Goal: Find specific page/section: Find specific page/section

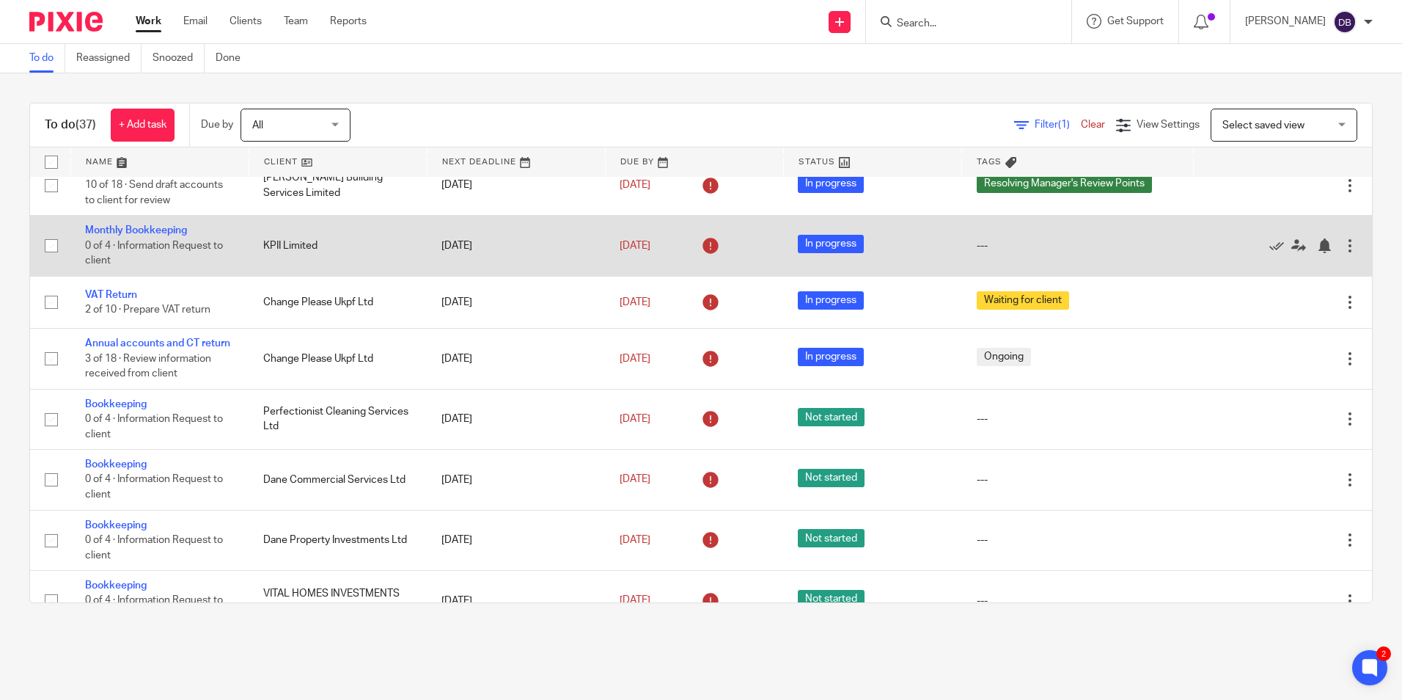
scroll to position [220, 0]
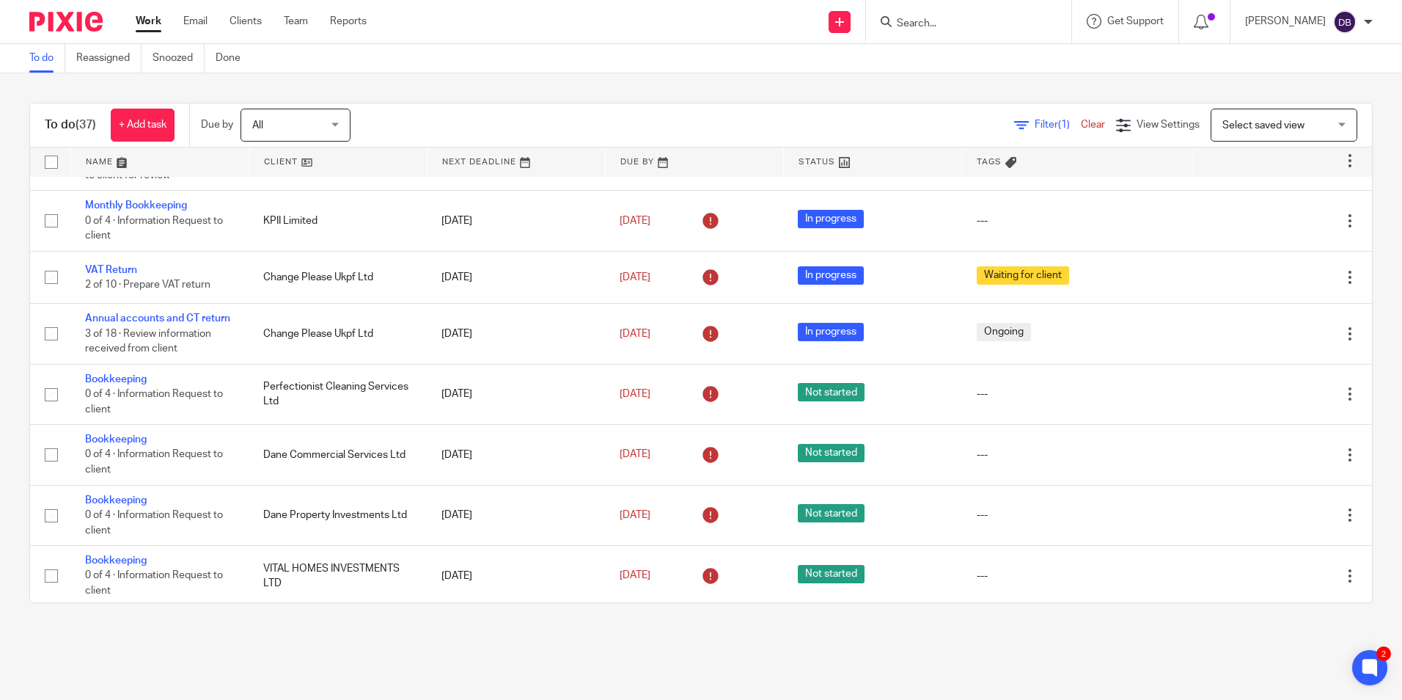
click at [960, 21] on input "Search" at bounding box center [961, 24] width 132 height 13
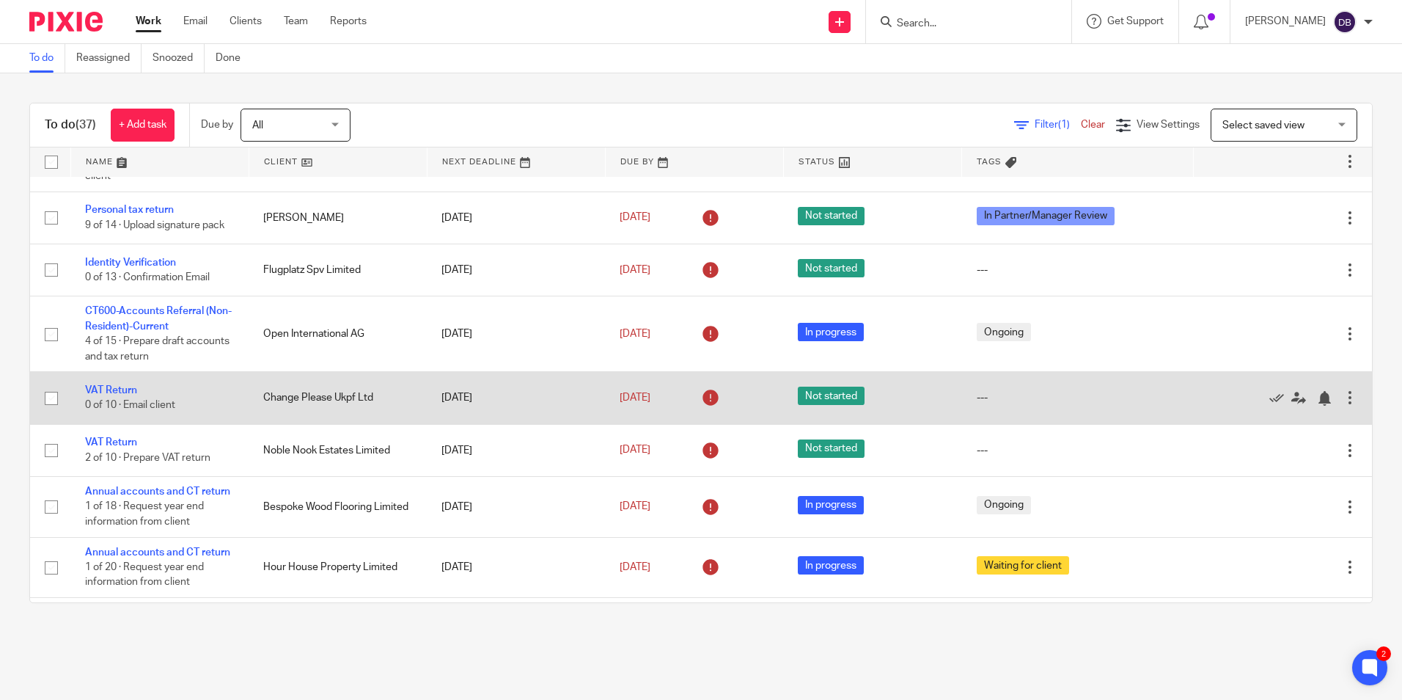
scroll to position [660, 0]
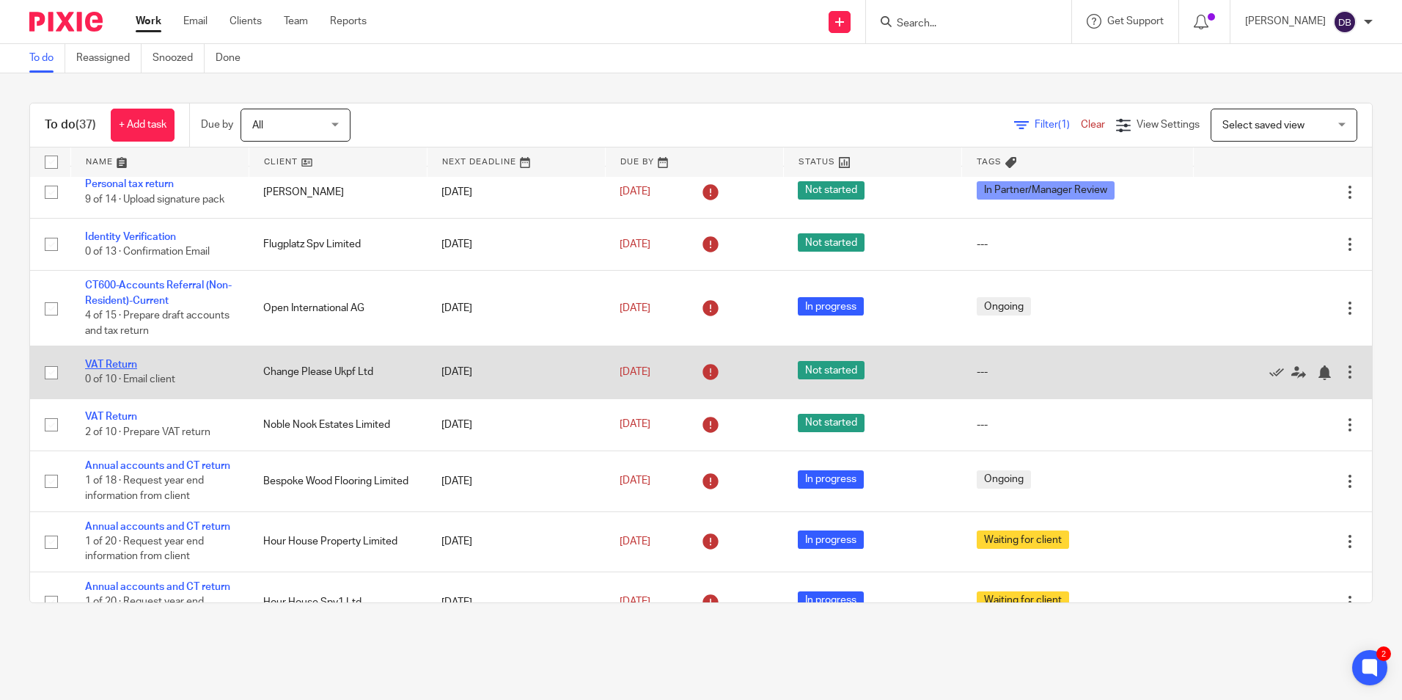
click at [127, 370] on link "VAT Return" at bounding box center [111, 364] width 52 height 10
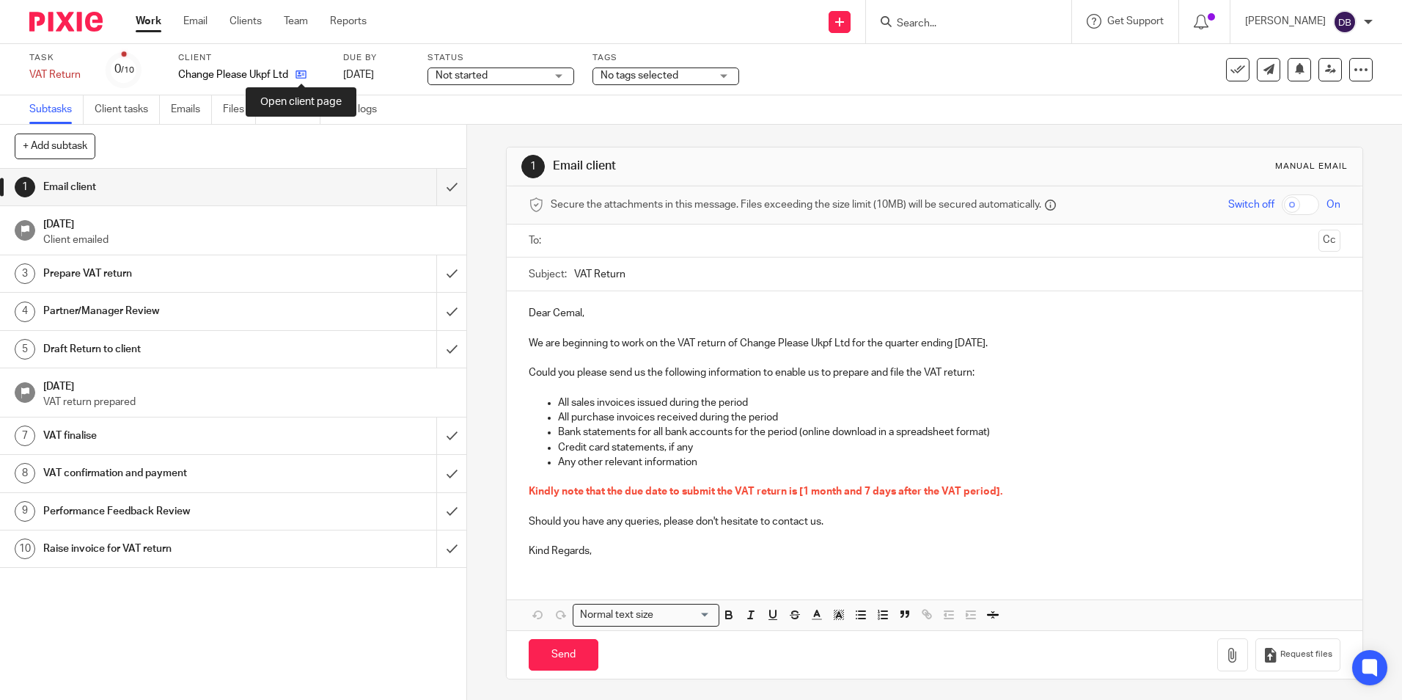
click at [307, 78] on icon at bounding box center [301, 74] width 11 height 11
click at [974, 29] on input "Search" at bounding box center [961, 24] width 132 height 13
